Goal: Find specific page/section

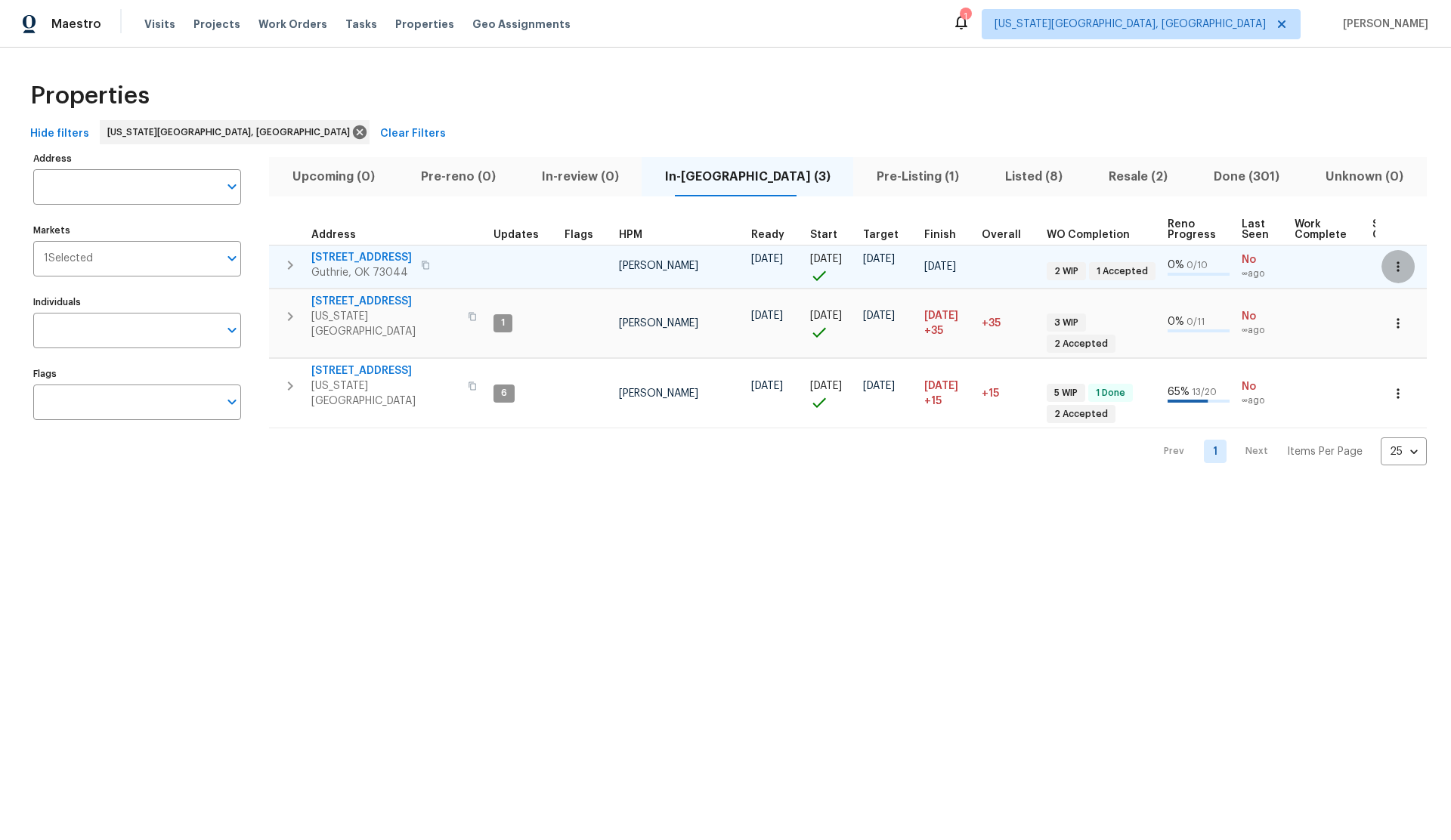
click at [1405, 267] on icon "button" at bounding box center [1398, 267] width 15 height 15
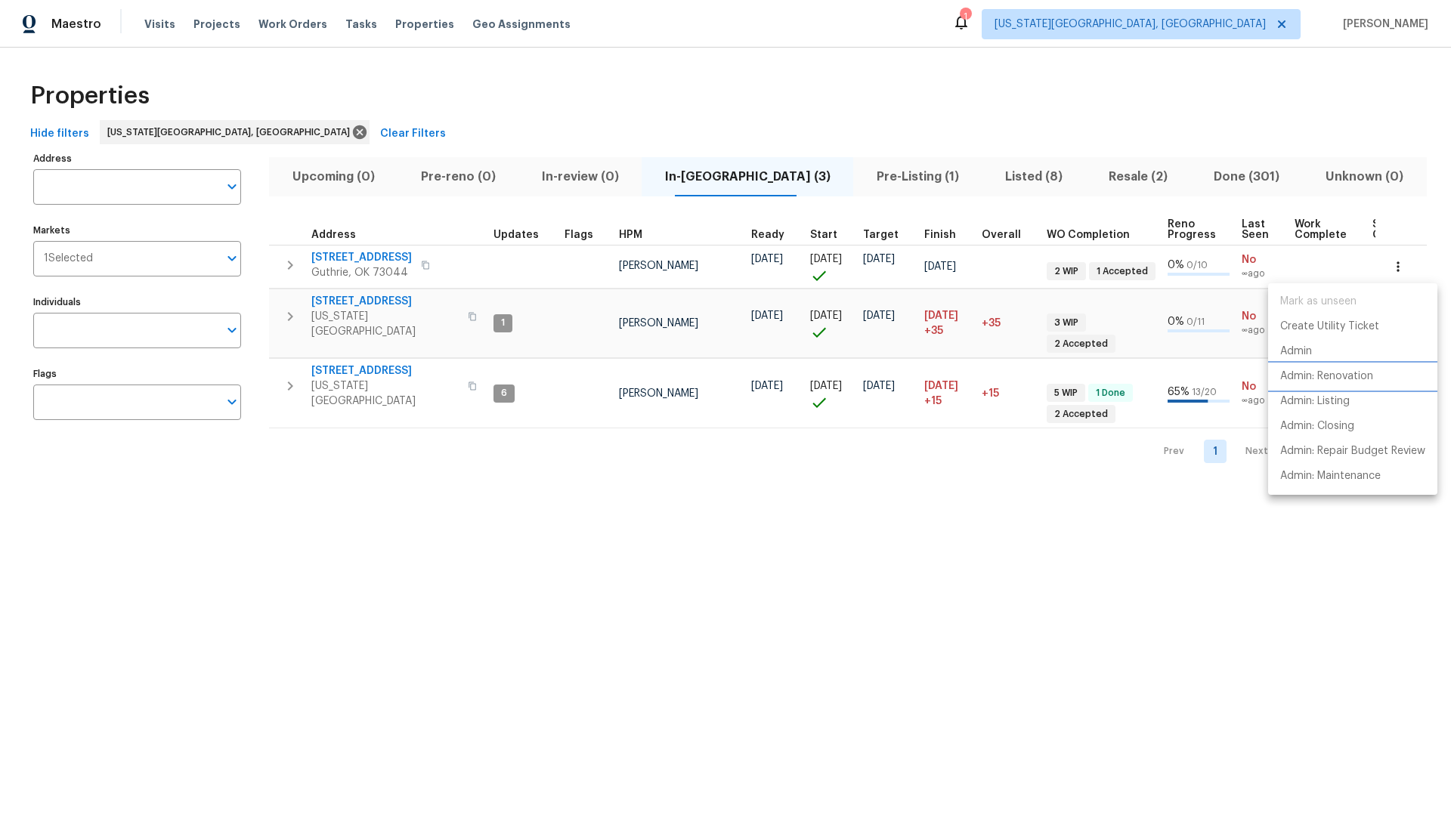
click at [1354, 375] on p "Admin: Renovation" at bounding box center [1327, 377] width 93 height 16
